Goal: Transaction & Acquisition: Purchase product/service

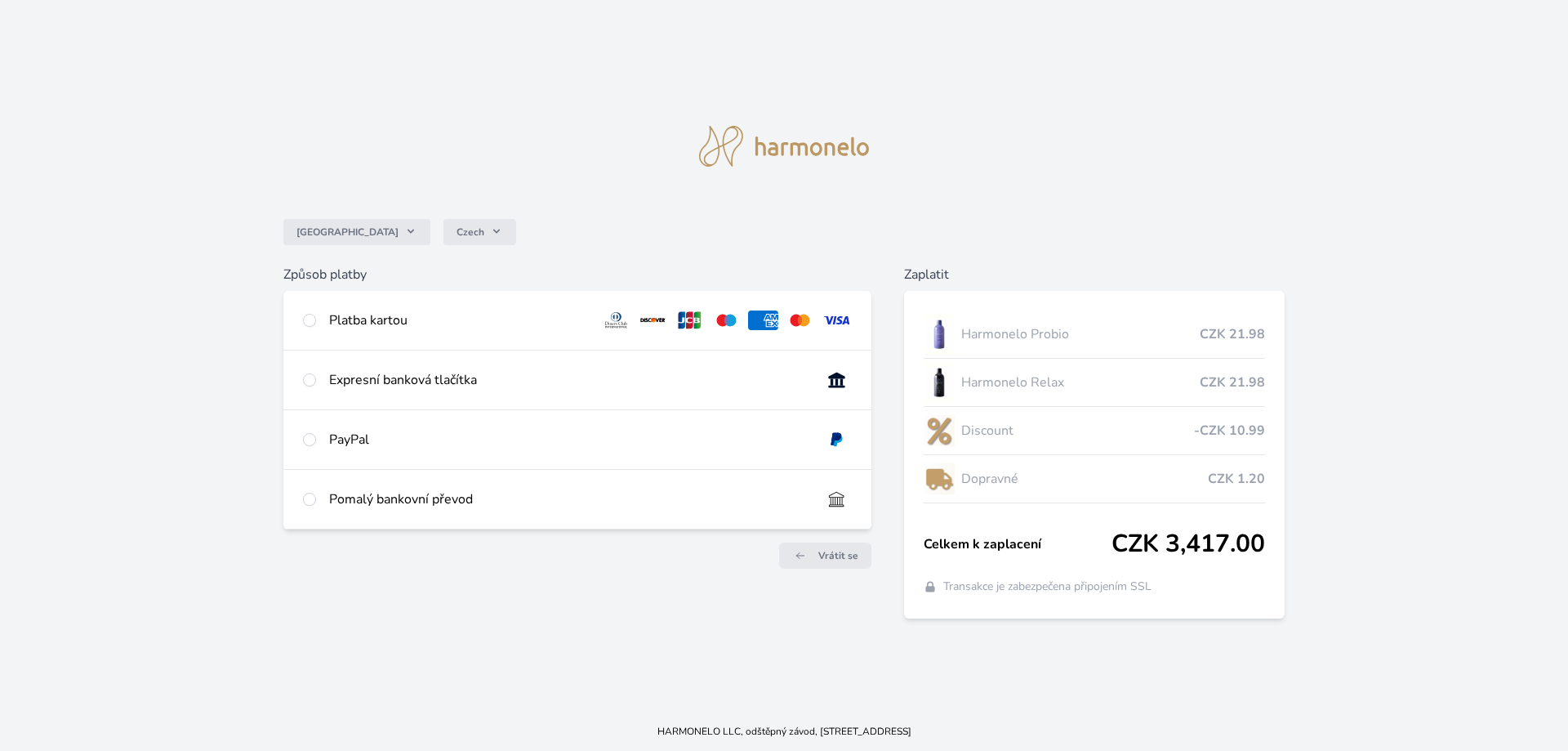
click at [343, 329] on div "Platba kartou" at bounding box center [458, 320] width 260 height 20
radio input "true"
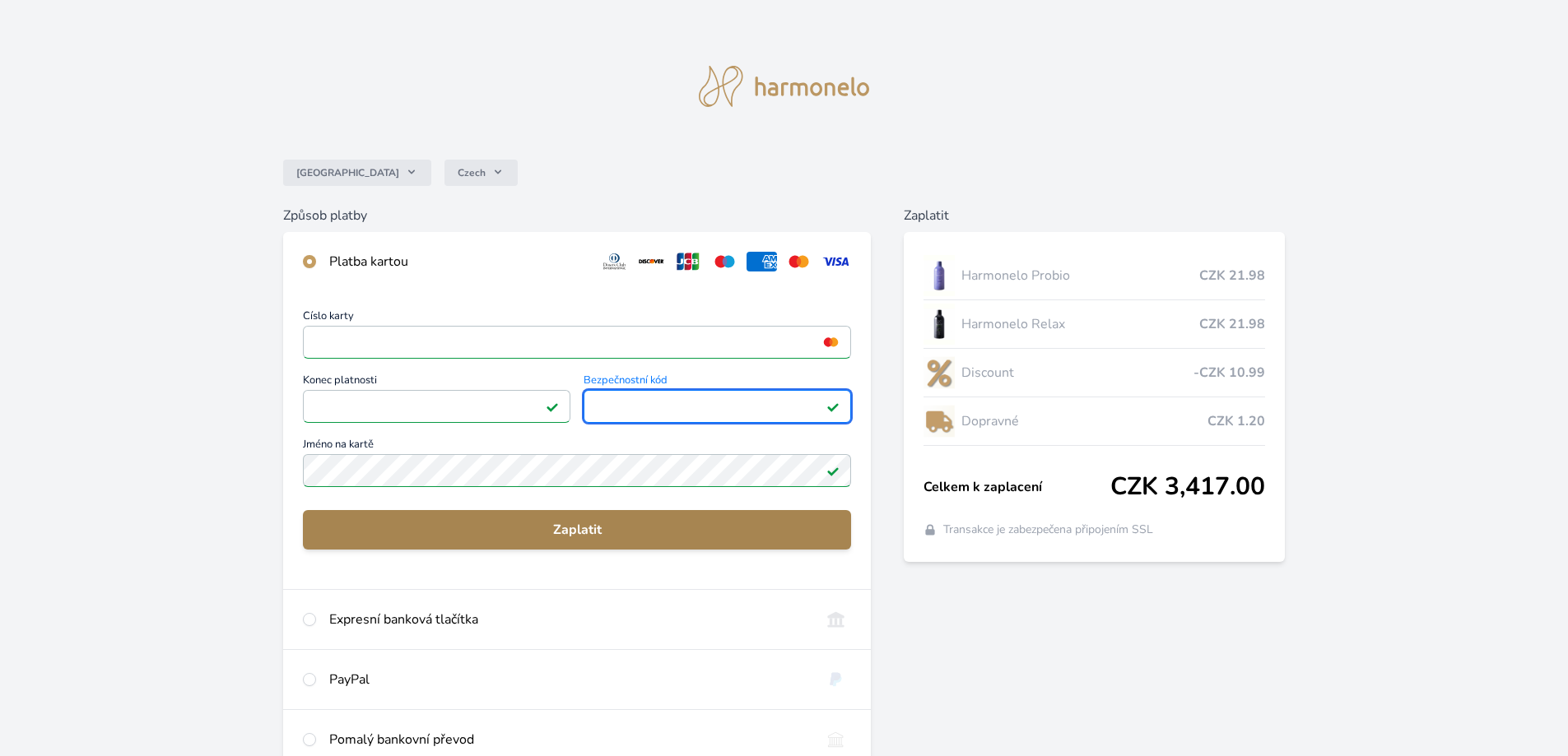
click at [517, 533] on span "Zaplatit" at bounding box center [577, 530] width 522 height 20
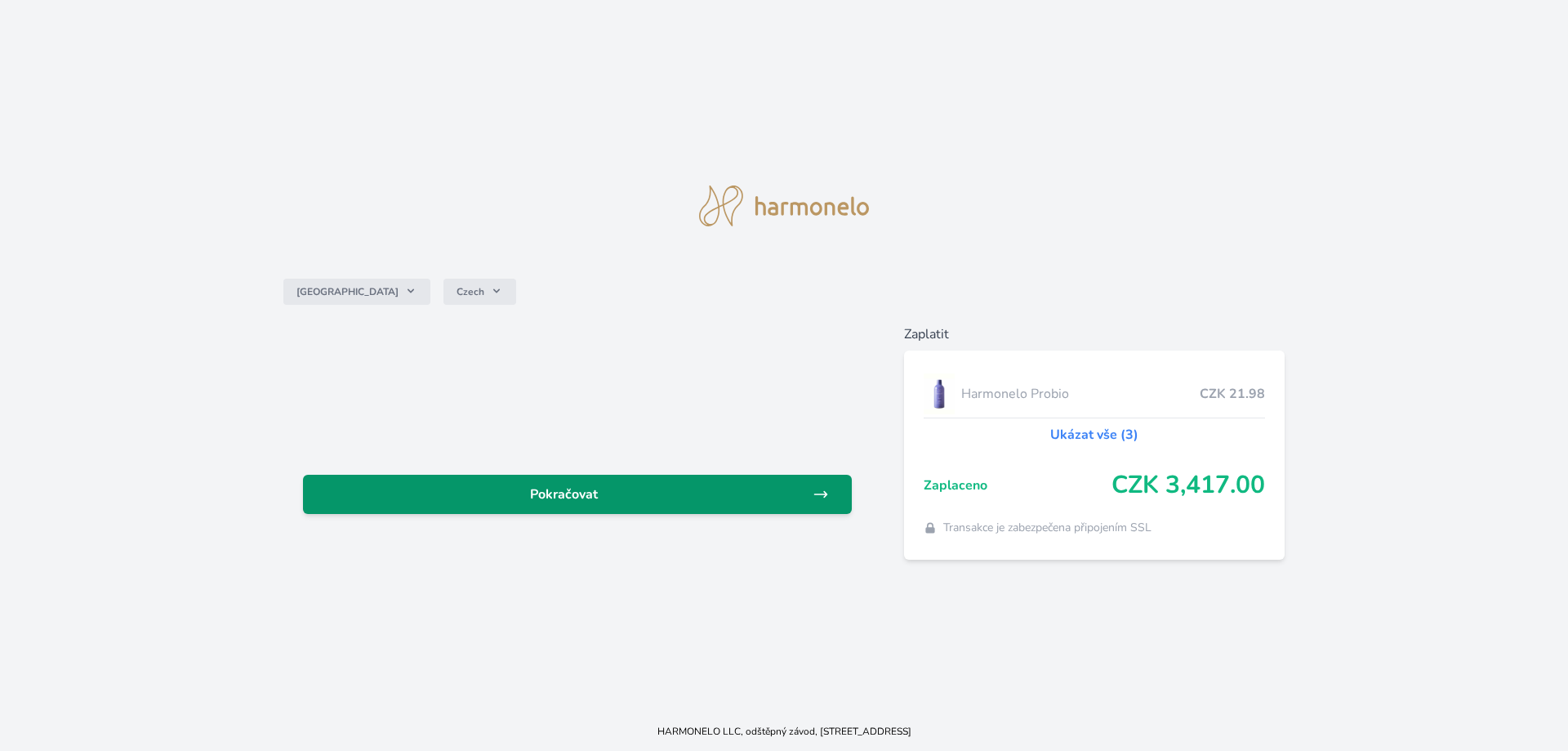
click at [512, 505] on link "Pokračovat" at bounding box center [577, 495] width 549 height 39
